Goal: Task Accomplishment & Management: Use online tool/utility

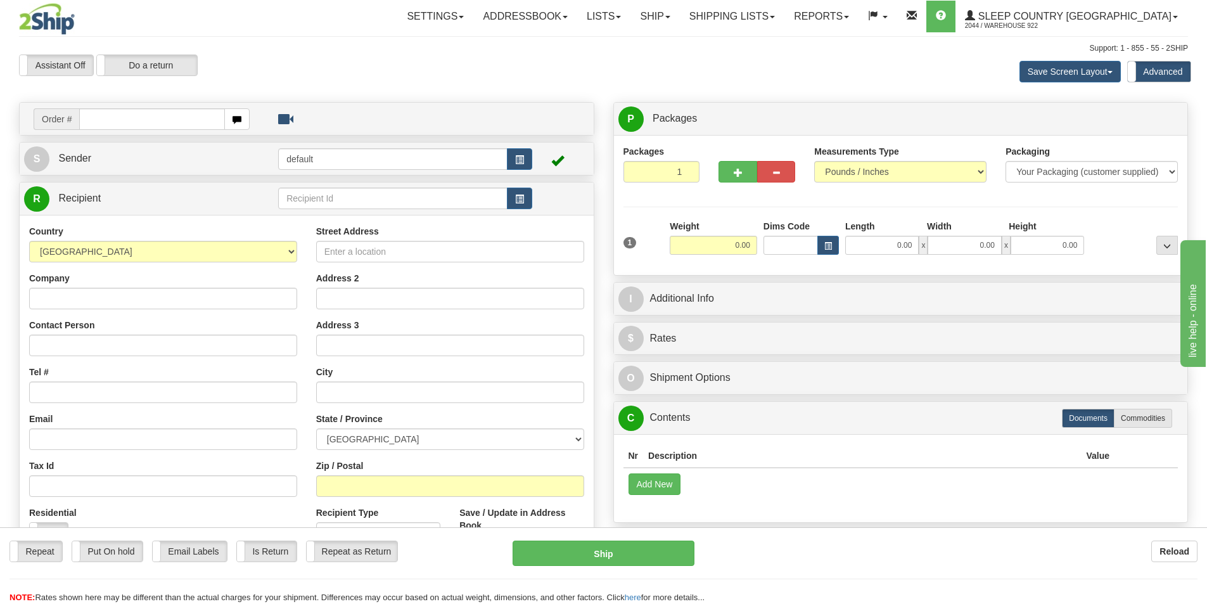
click at [411, 77] on div "Assistant On Assistant Off Do a return Do a return Previous Next Save Screen La…" at bounding box center [604, 71] width 1188 height 34
click at [147, 122] on input "text" at bounding box center [152, 119] width 146 height 22
type input "9000I156212"
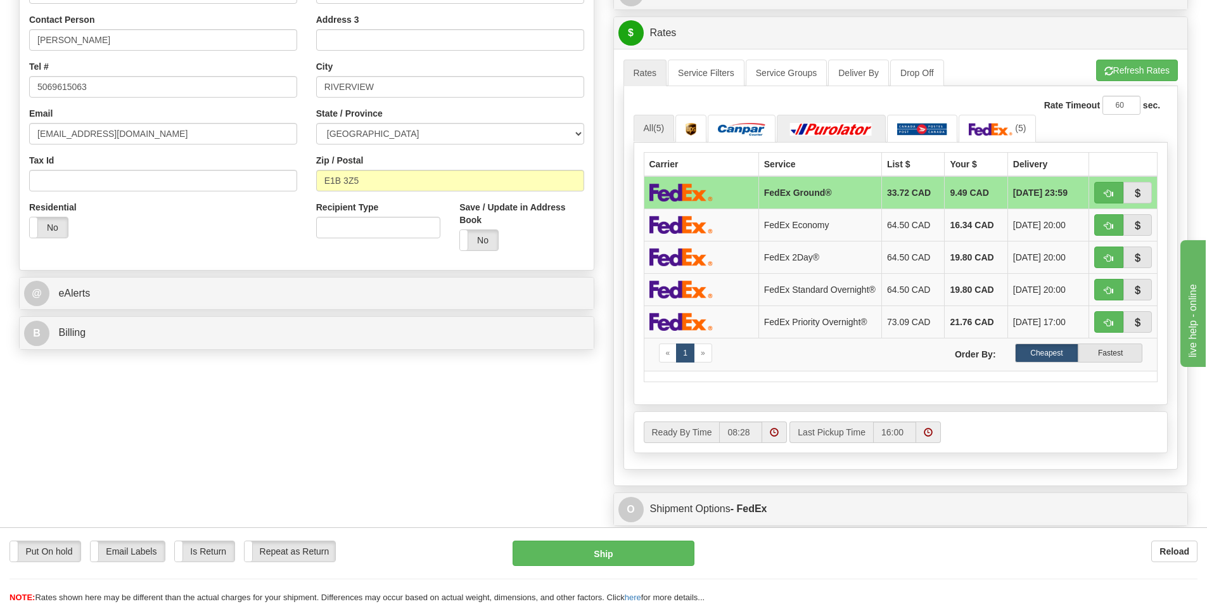
scroll to position [317, 0]
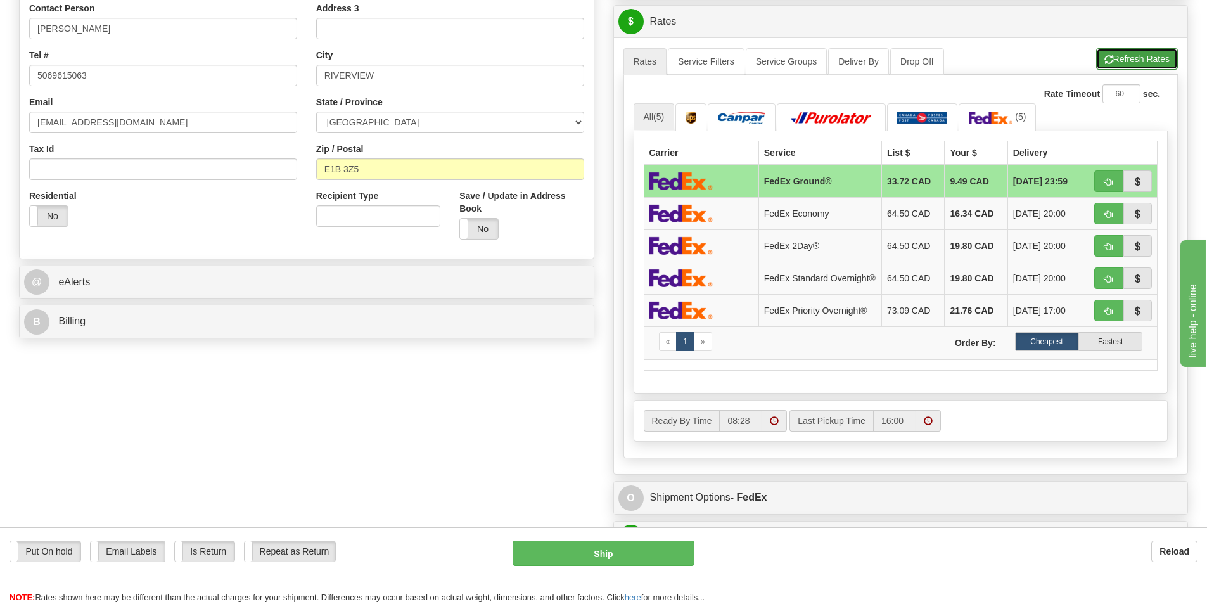
click at [1133, 63] on button "Refresh Rates" at bounding box center [1137, 59] width 82 height 22
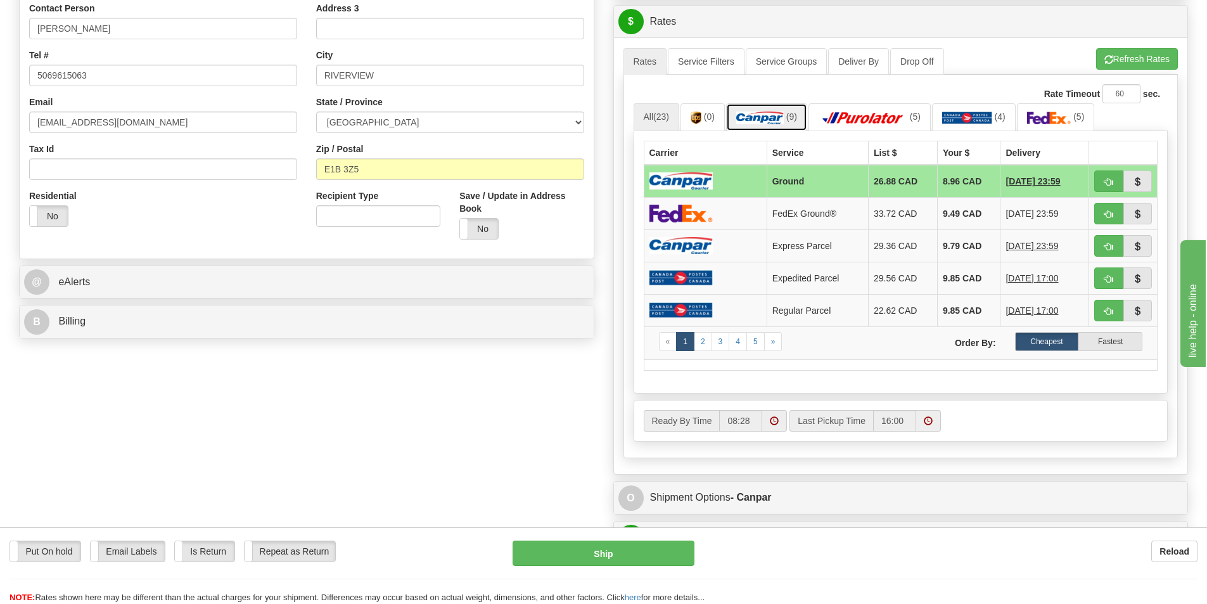
click at [770, 110] on link "(9)" at bounding box center [766, 116] width 81 height 27
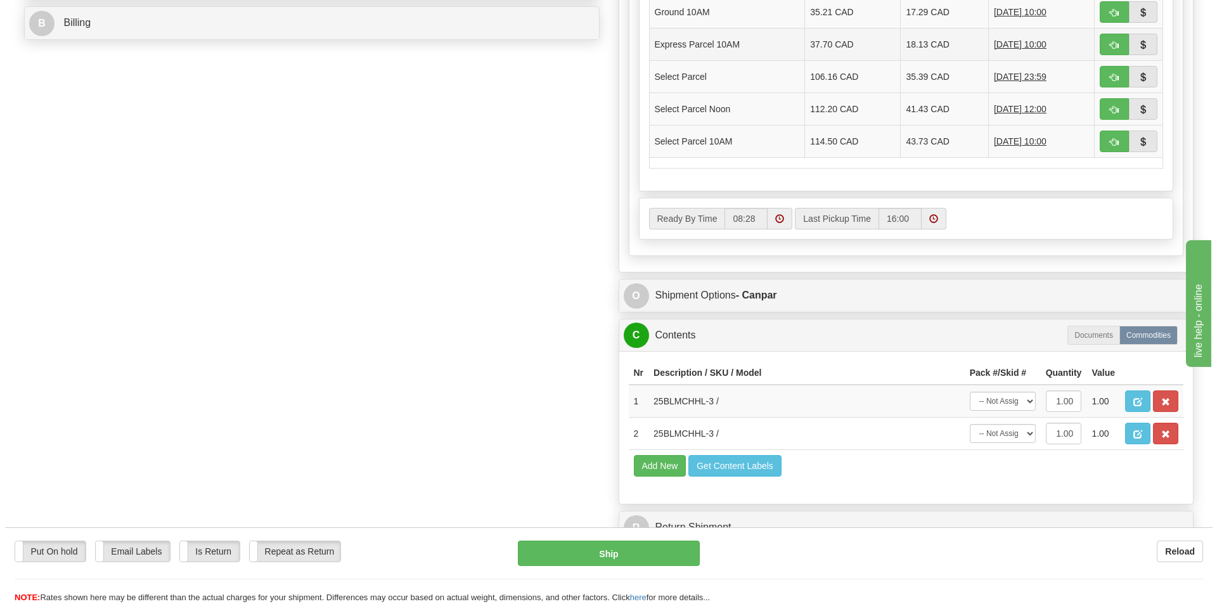
scroll to position [634, 0]
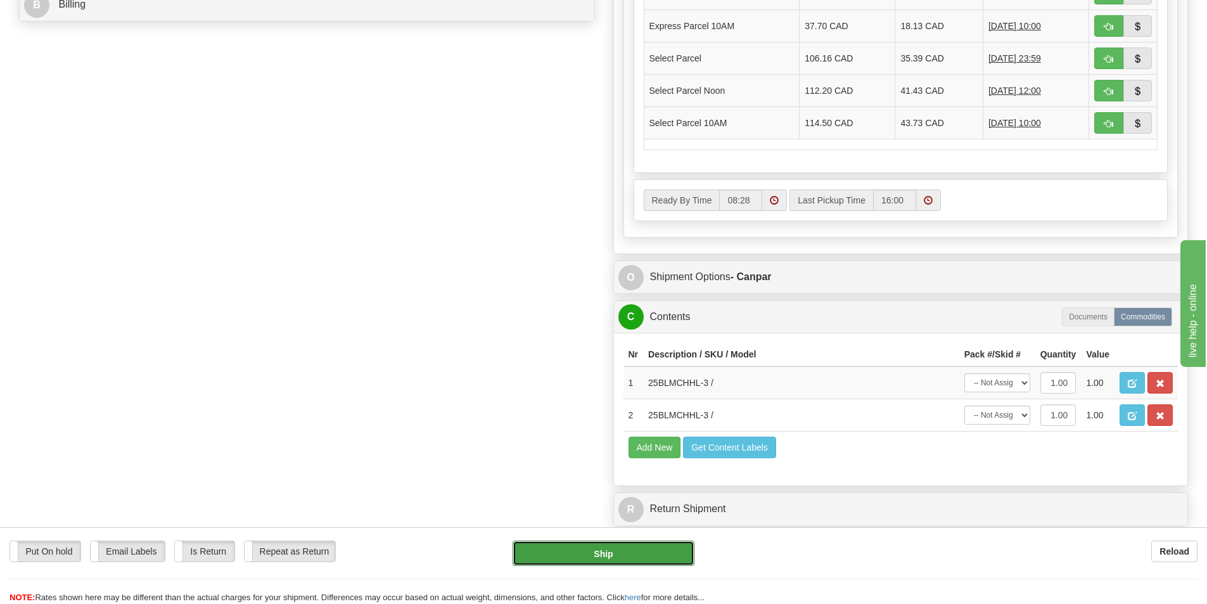
click at [609, 549] on button "Ship" at bounding box center [604, 553] width 182 height 25
type input "1"
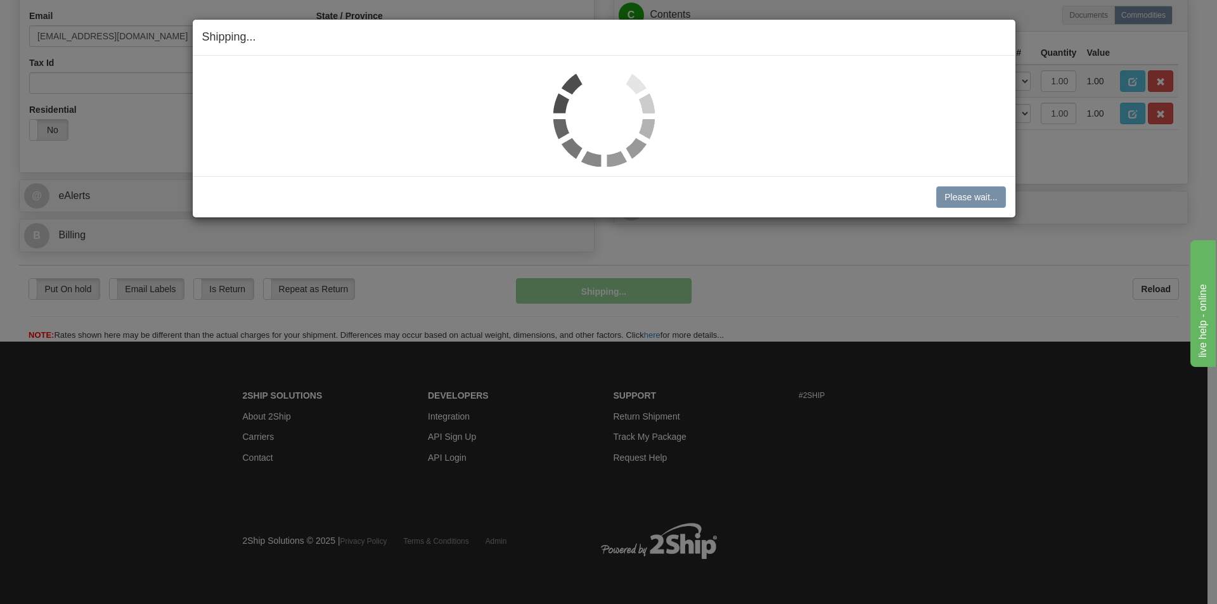
scroll to position [404, 0]
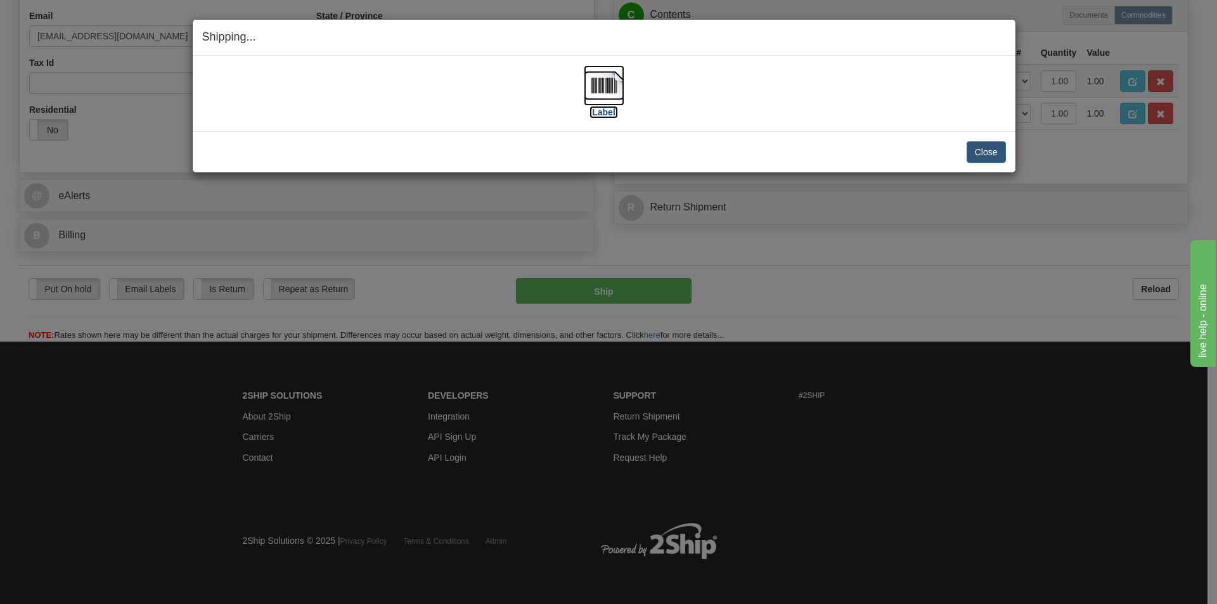
click at [602, 91] on img at bounding box center [604, 85] width 41 height 41
click at [982, 150] on button "Close" at bounding box center [985, 152] width 39 height 22
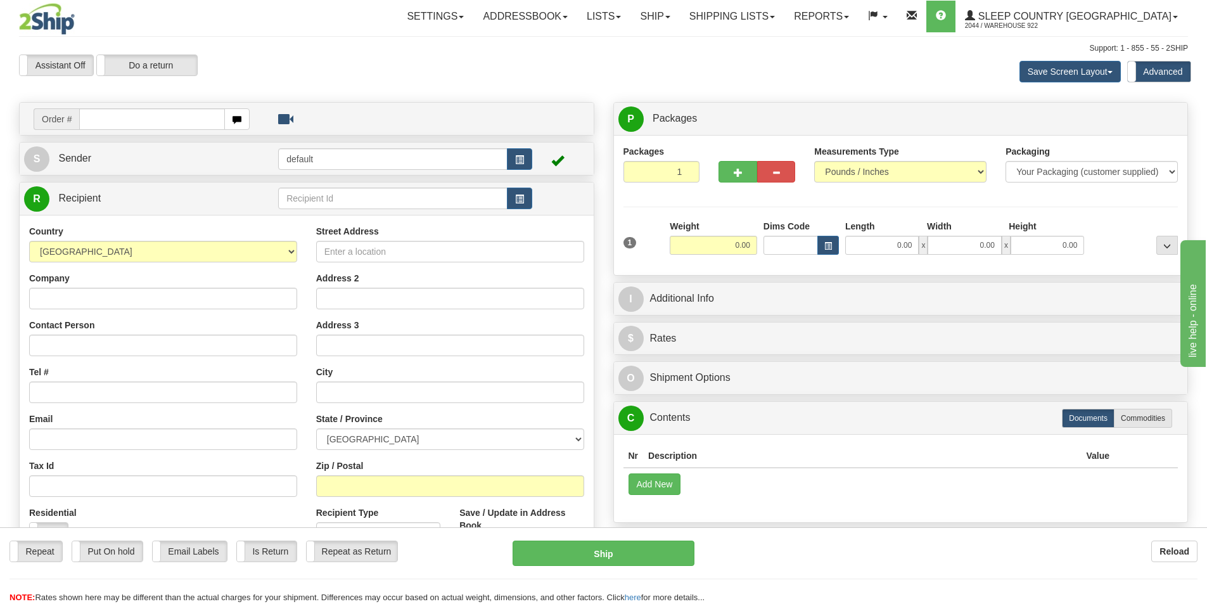
click at [146, 120] on input "text" at bounding box center [152, 119] width 146 height 22
type input "9007I158391"
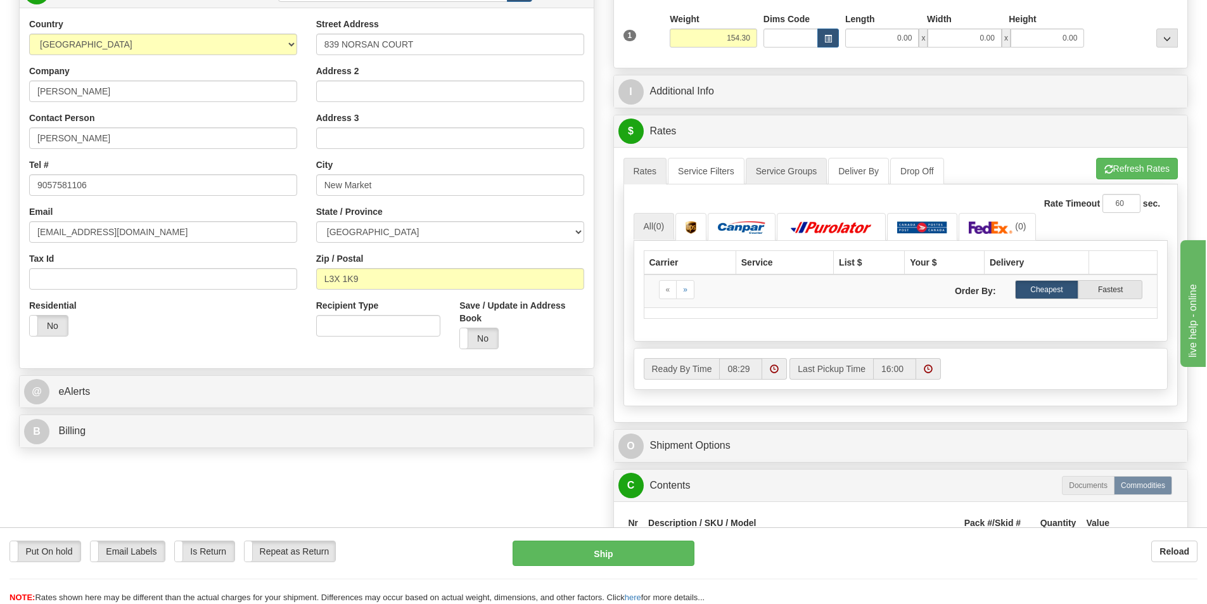
scroll to position [253, 0]
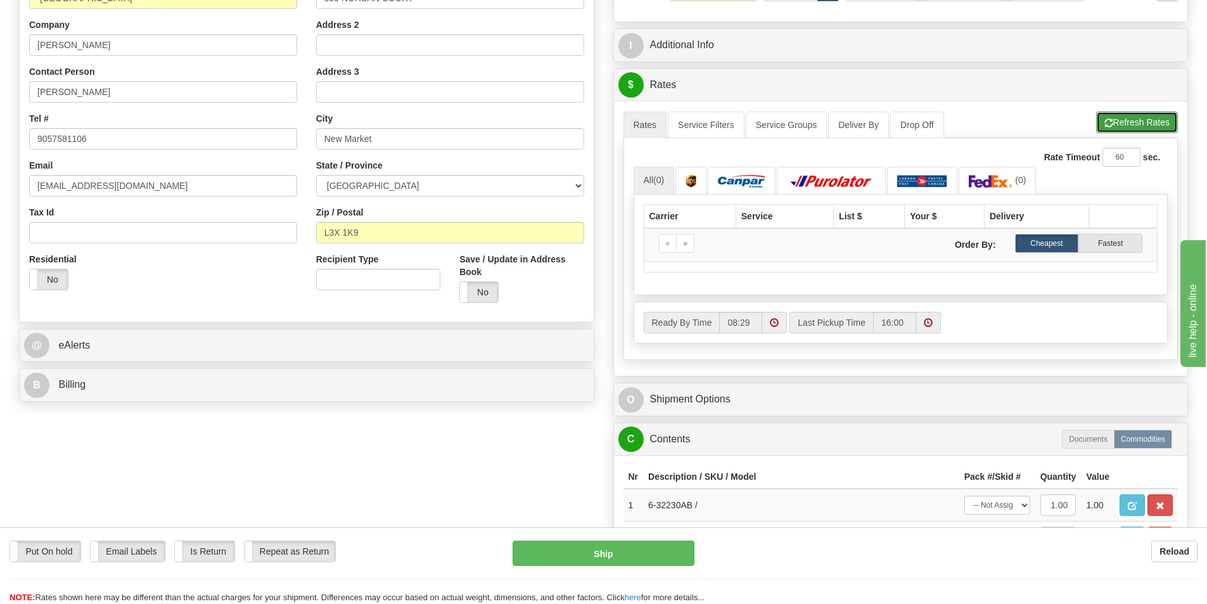
click at [1158, 126] on button "Refresh Rates" at bounding box center [1137, 123] width 82 height 22
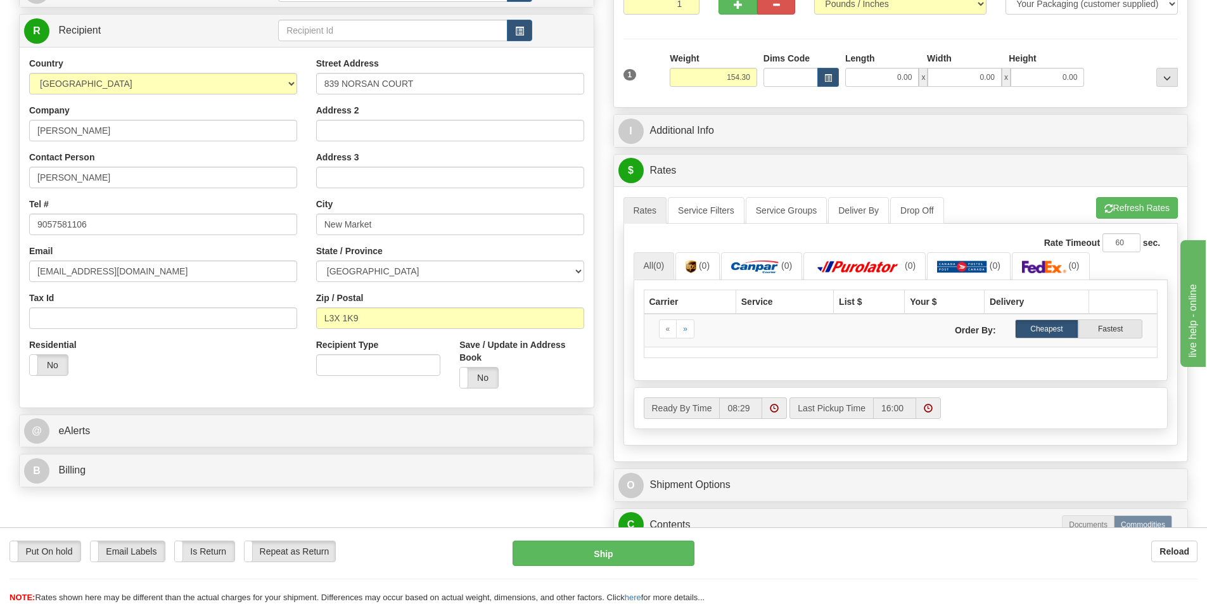
scroll to position [190, 0]
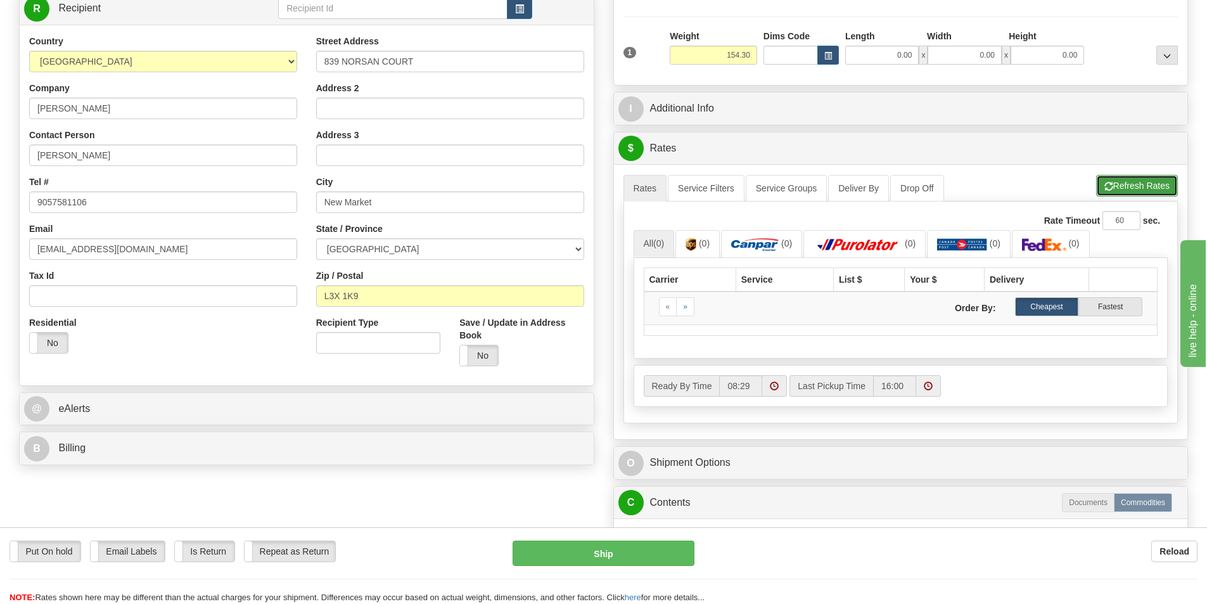
click at [1120, 187] on button "Refresh Rates" at bounding box center [1137, 186] width 82 height 22
click at [1124, 186] on button "Refresh Rates" at bounding box center [1137, 186] width 82 height 22
click at [778, 241] on img at bounding box center [762, 244] width 48 height 13
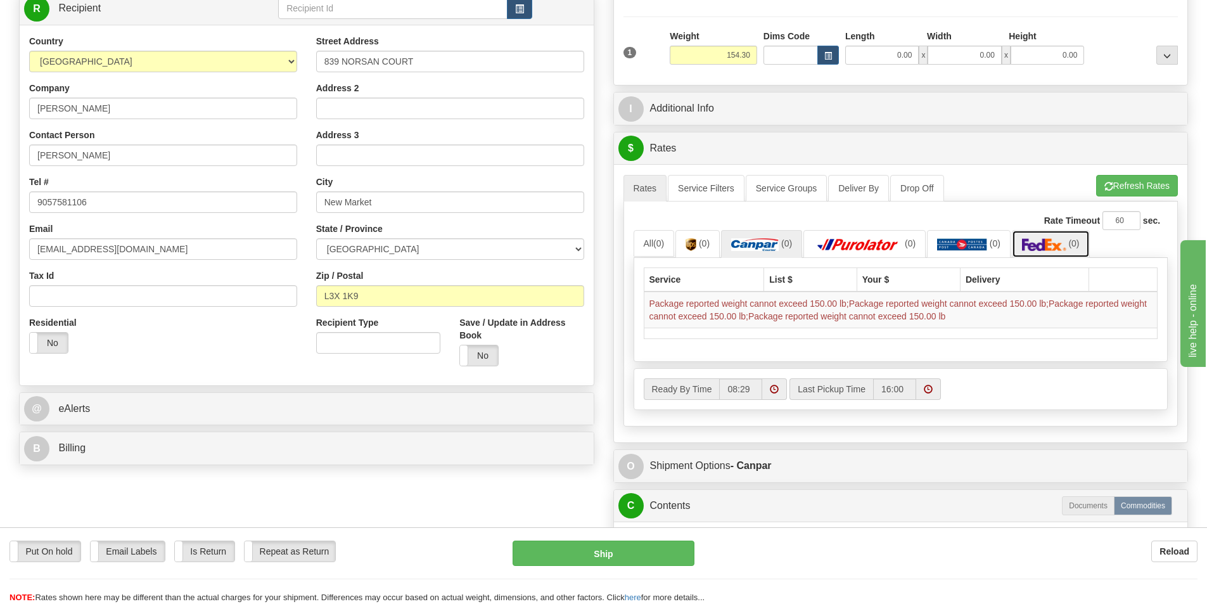
click at [1047, 236] on link "(0)" at bounding box center [1051, 243] width 78 height 27
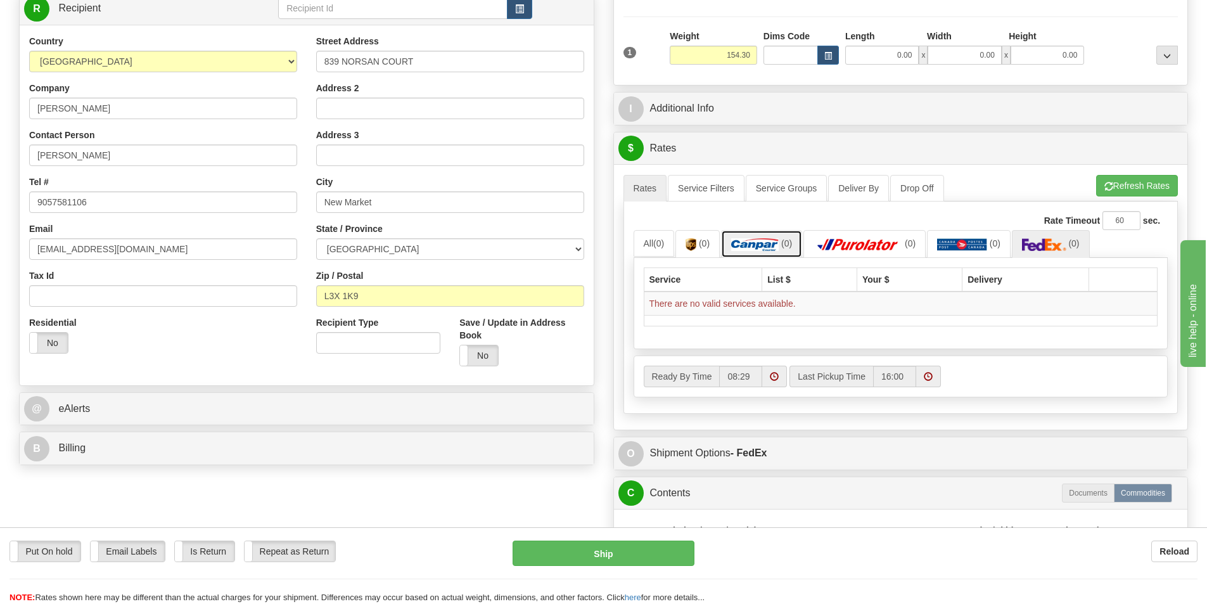
click at [766, 246] on img at bounding box center [755, 244] width 48 height 13
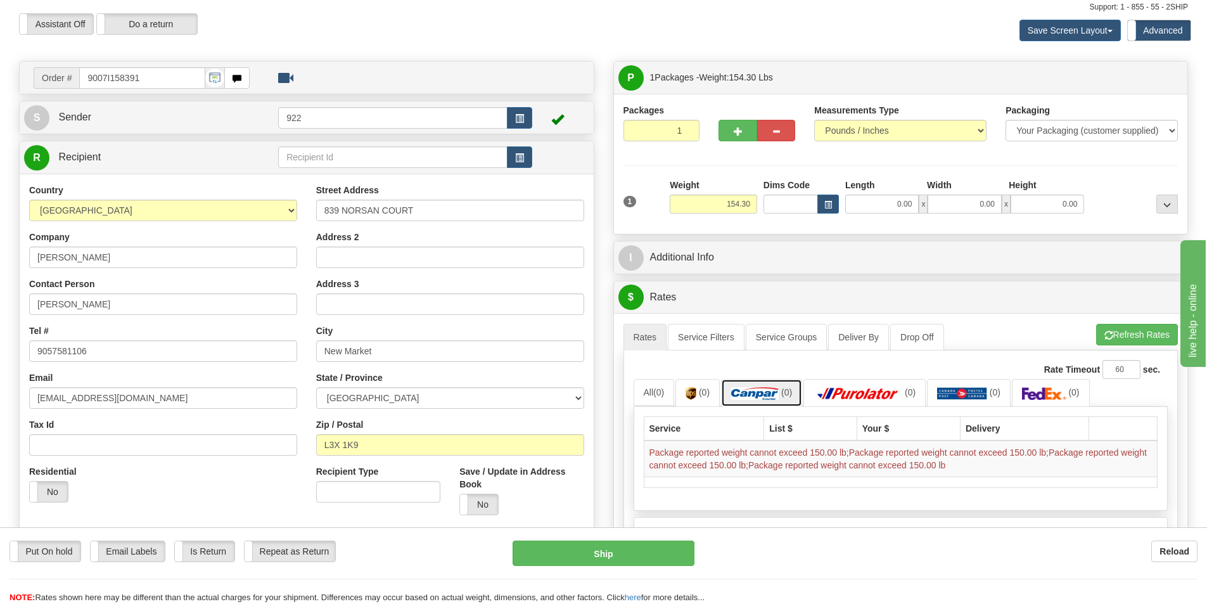
scroll to position [63, 0]
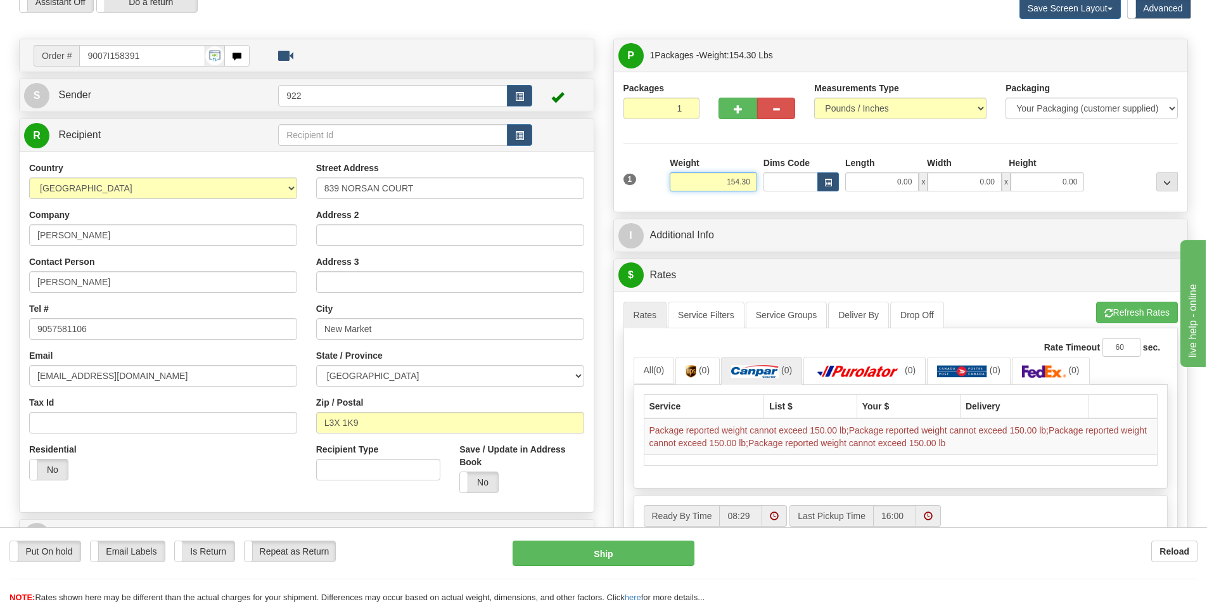
click at [721, 184] on input "154.30" at bounding box center [713, 181] width 87 height 19
drag, startPoint x: 749, startPoint y: 183, endPoint x: 684, endPoint y: 185, distance: 65.3
click at [684, 185] on input "154.30" at bounding box center [713, 181] width 87 height 19
type input "150.00"
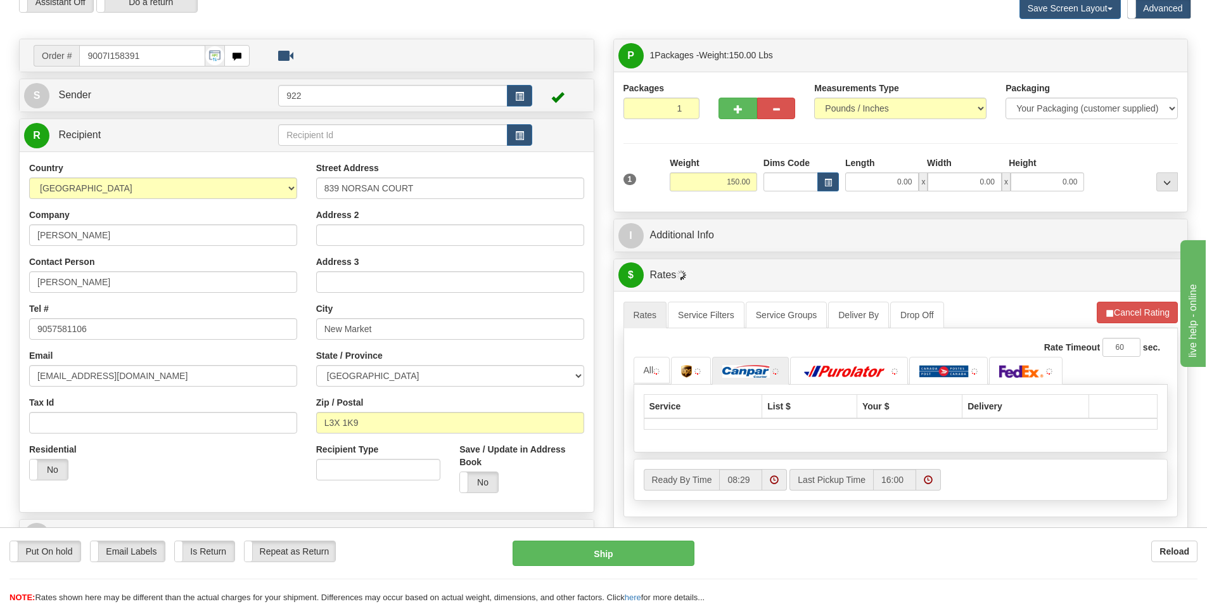
click at [819, 208] on div "Packages 1 1 Measurements Type" at bounding box center [901, 142] width 574 height 140
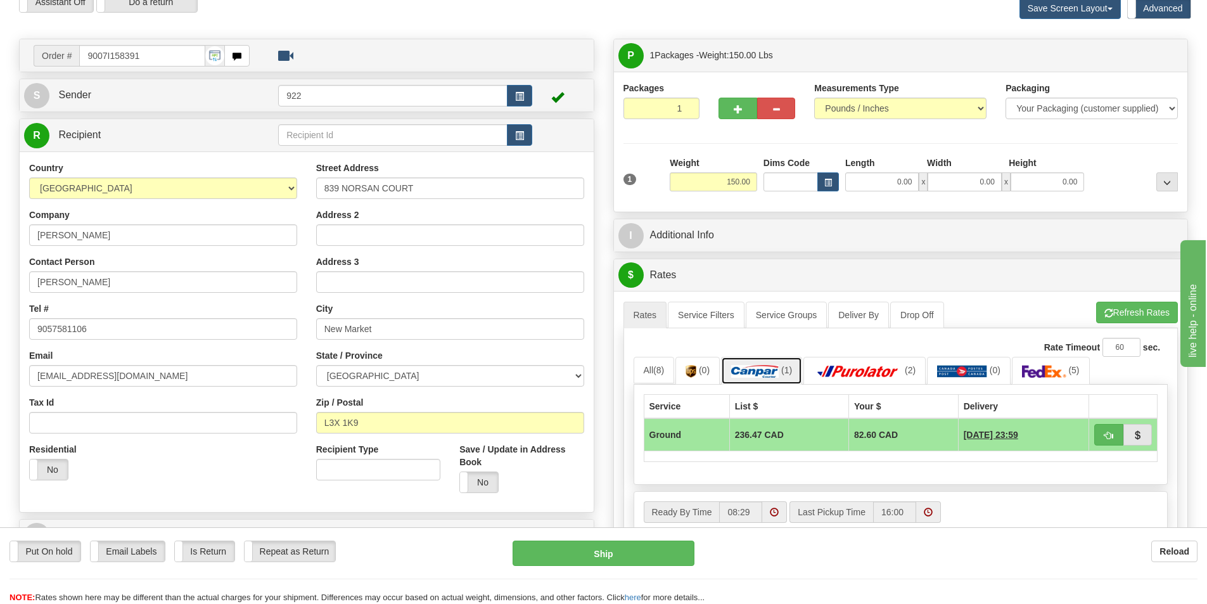
click at [765, 372] on img at bounding box center [755, 371] width 48 height 13
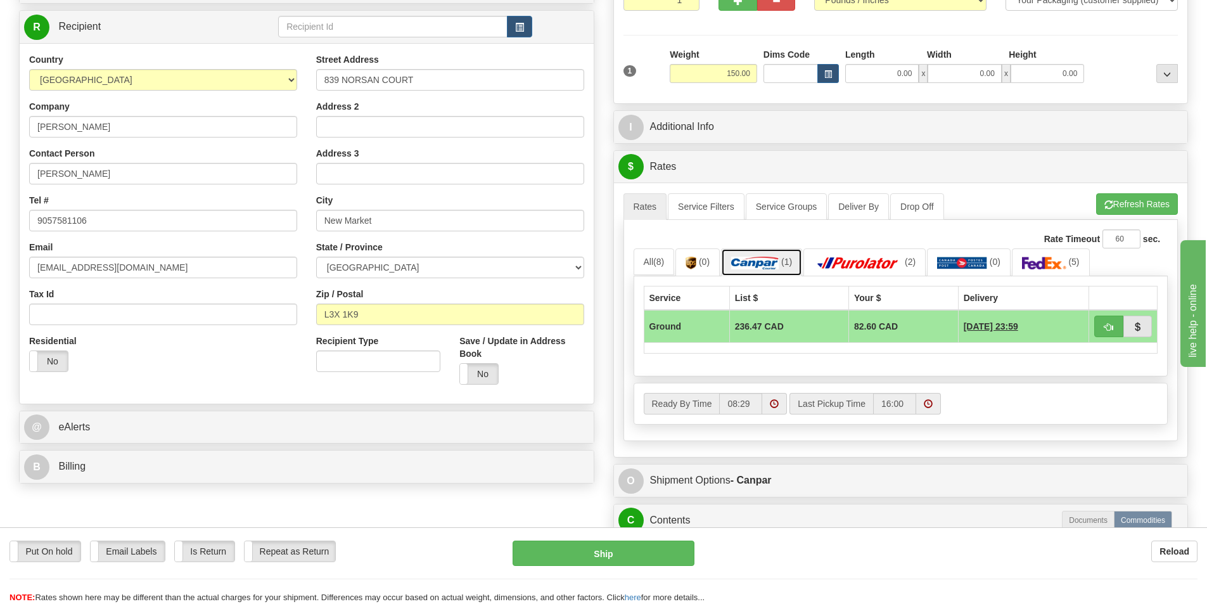
scroll to position [190, 0]
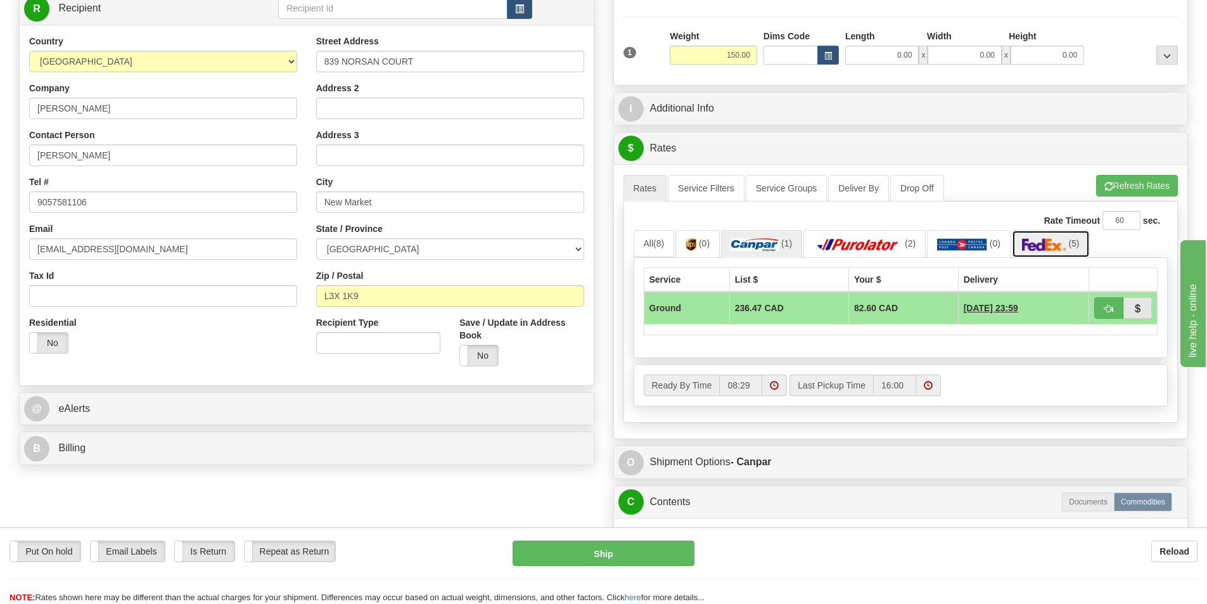
click at [1053, 240] on img at bounding box center [1044, 244] width 44 height 13
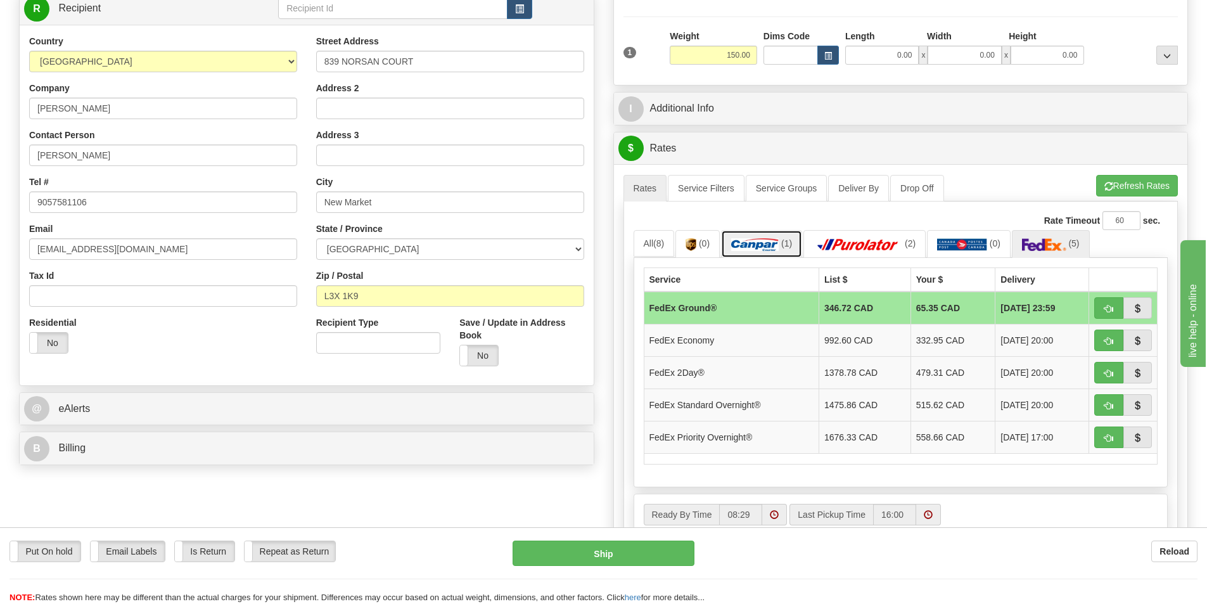
click at [763, 237] on link "(1)" at bounding box center [761, 243] width 81 height 27
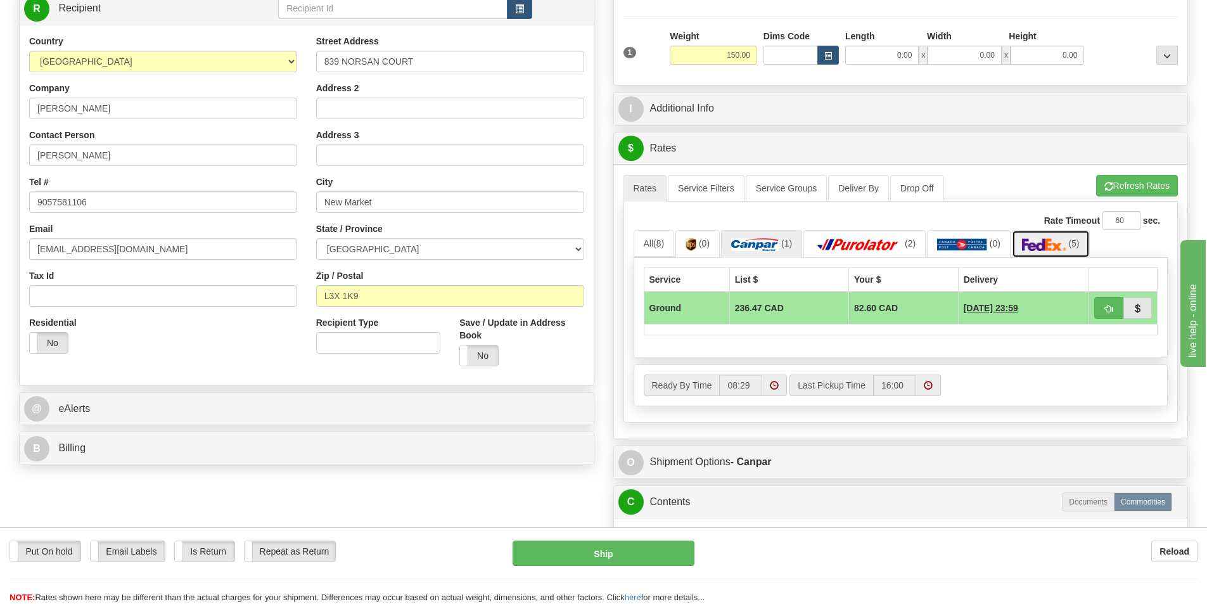
click at [1046, 246] on img at bounding box center [1044, 244] width 44 height 13
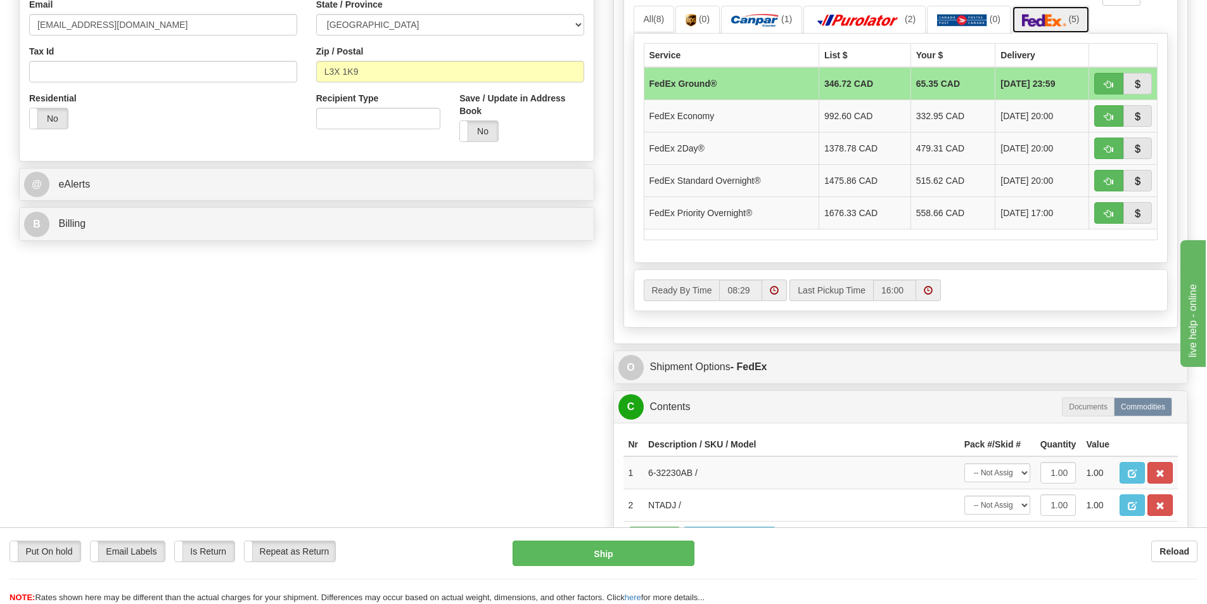
scroll to position [444, 0]
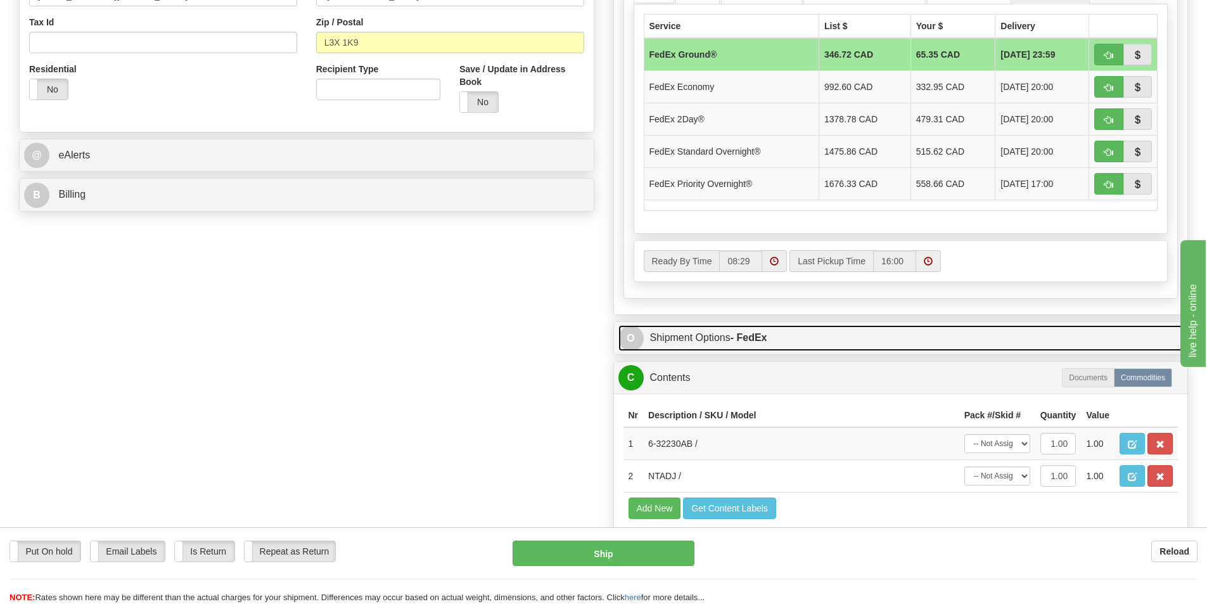
click at [675, 345] on link "O Shipment Options - FedEx" at bounding box center [900, 338] width 565 height 26
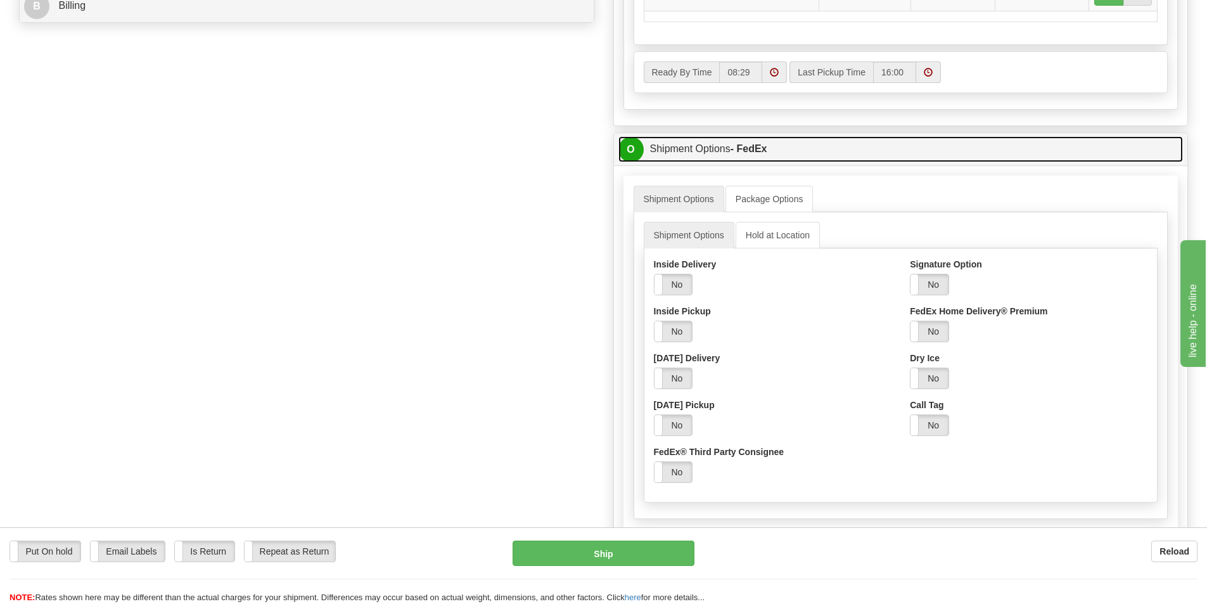
scroll to position [634, 0]
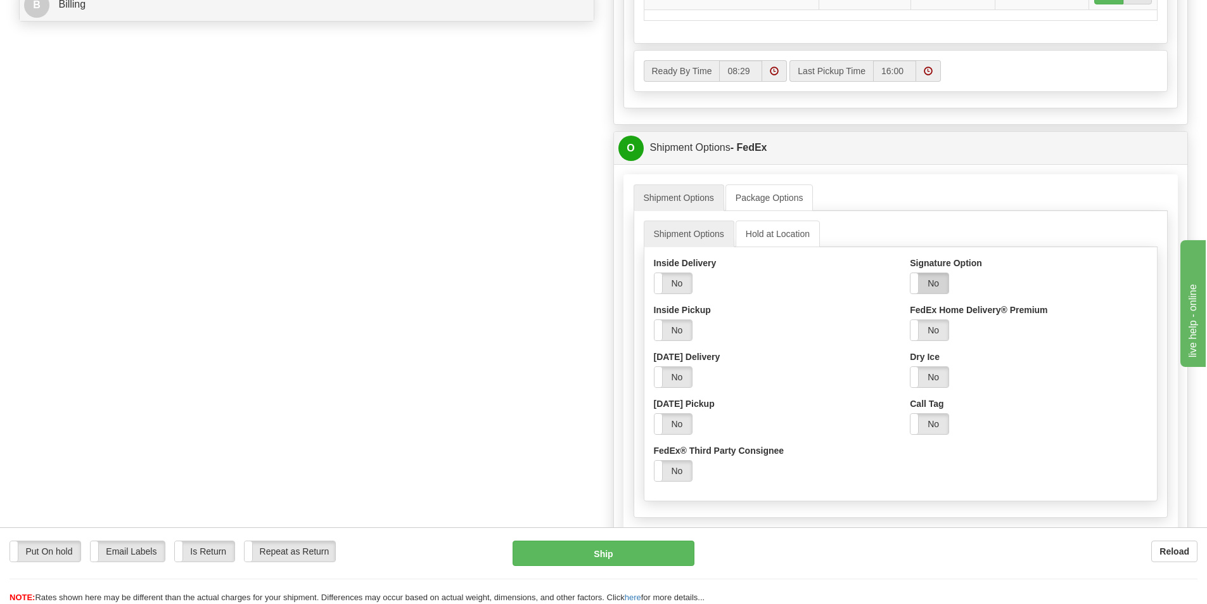
click at [944, 281] on label "No" at bounding box center [930, 283] width 38 height 20
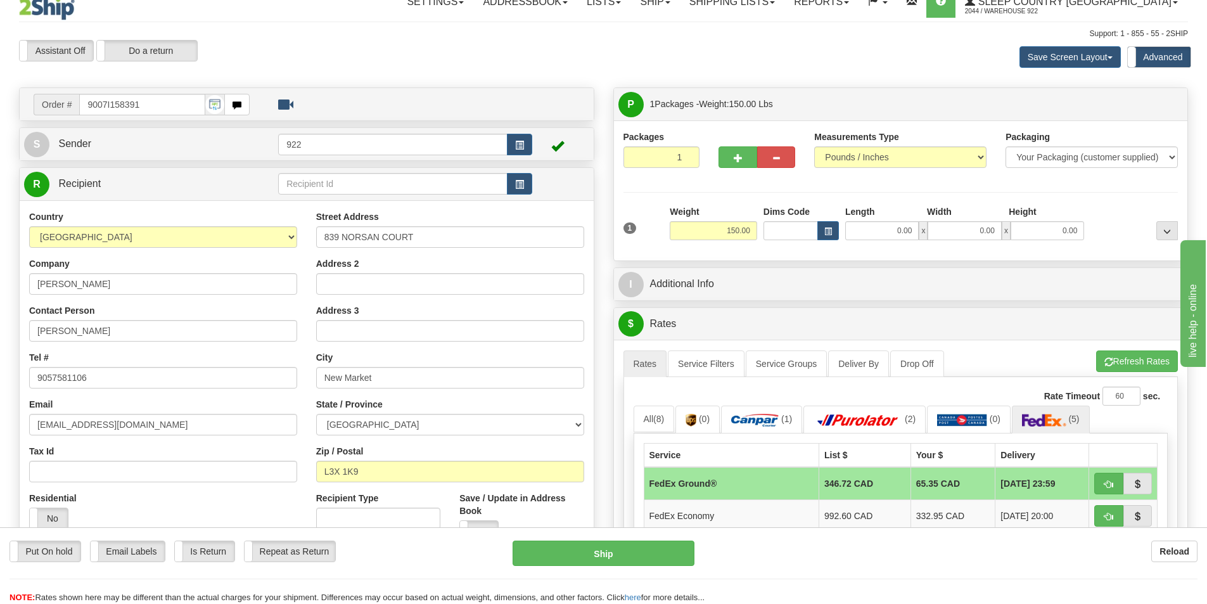
scroll to position [0, 0]
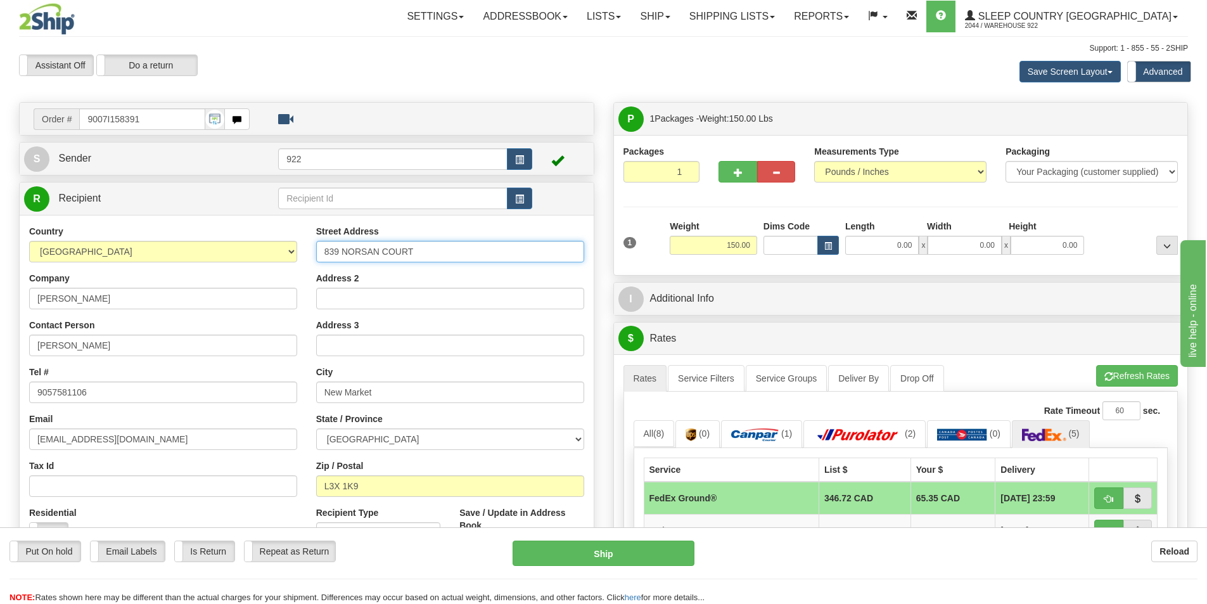
drag, startPoint x: 423, startPoint y: 253, endPoint x: 283, endPoint y: 256, distance: 140.7
click at [283, 256] on div "Country [GEOGRAPHIC_DATA] [GEOGRAPHIC_DATA] [GEOGRAPHIC_DATA] [GEOGRAPHIC_DATA]…" at bounding box center [307, 395] width 574 height 341
click at [229, 215] on div "Country [GEOGRAPHIC_DATA] [GEOGRAPHIC_DATA] [GEOGRAPHIC_DATA] [GEOGRAPHIC_DATA]…" at bounding box center [307, 395] width 574 height 361
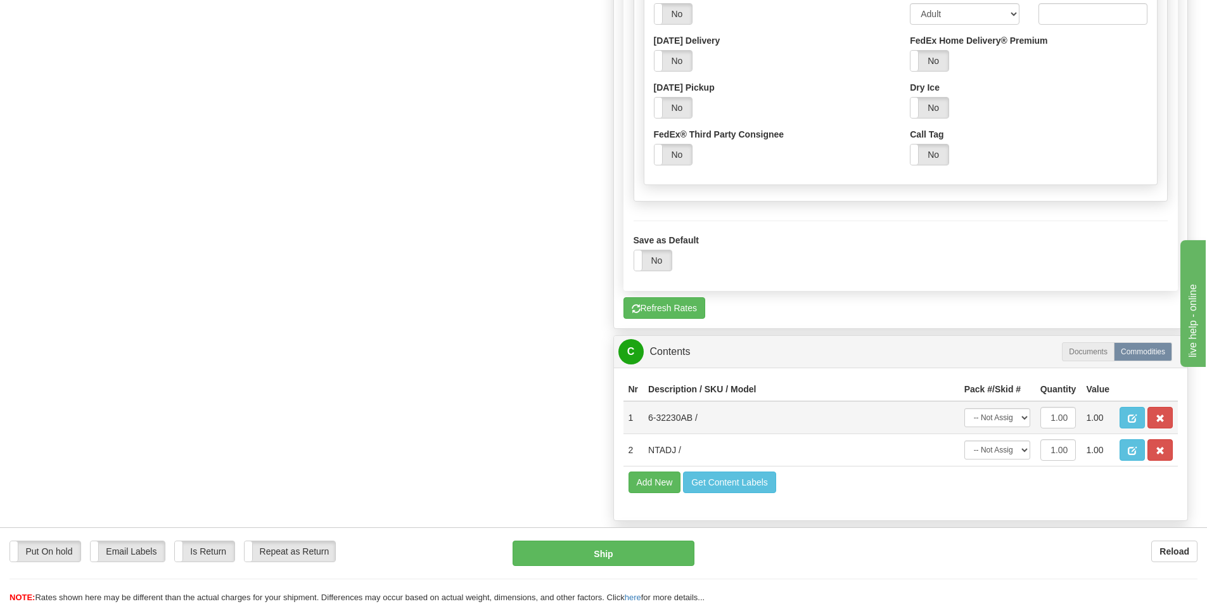
scroll to position [951, 0]
click at [610, 556] on button "Ship" at bounding box center [604, 553] width 182 height 25
type input "92"
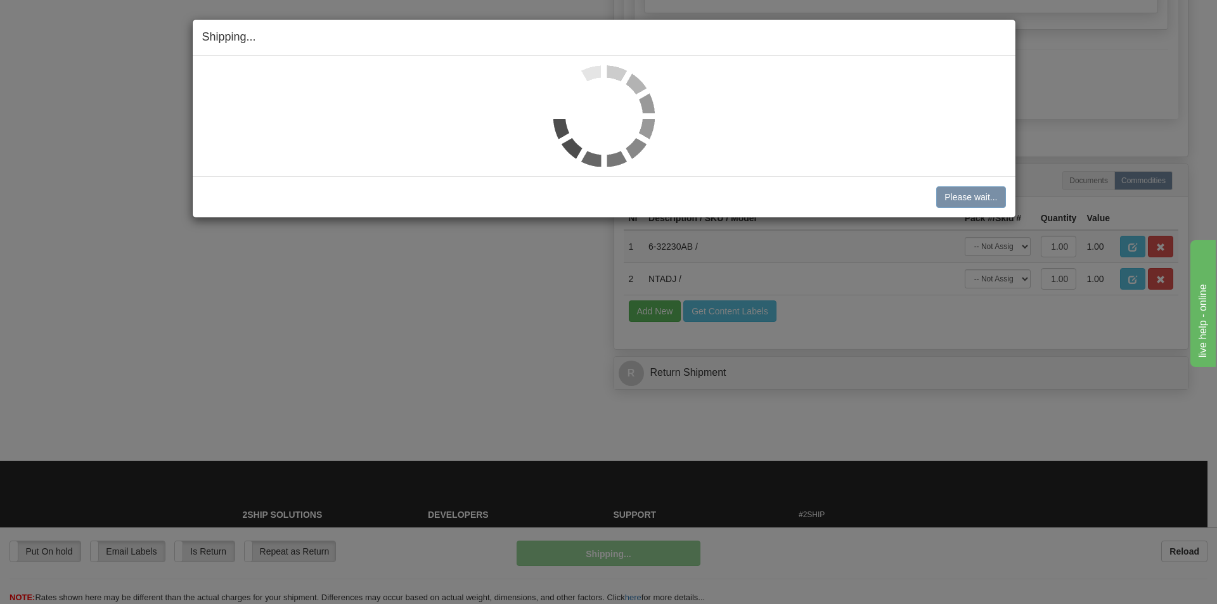
scroll to position [548, 0]
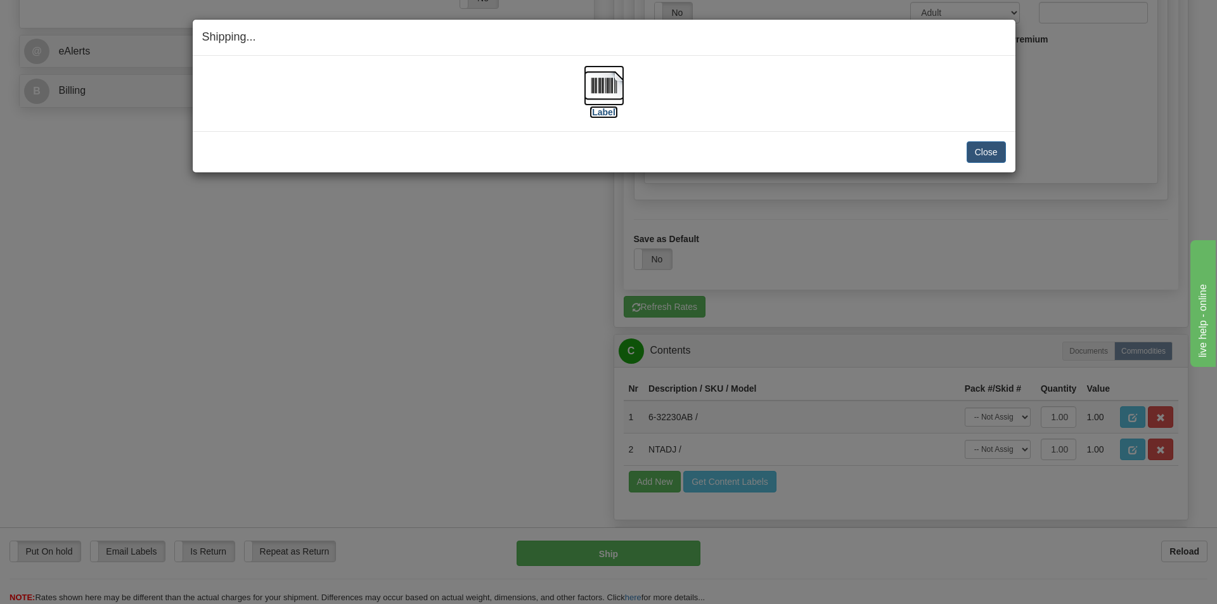
click at [604, 89] on img at bounding box center [604, 85] width 41 height 41
click at [980, 151] on button "Close" at bounding box center [985, 152] width 39 height 22
